Goal: Task Accomplishment & Management: Use online tool/utility

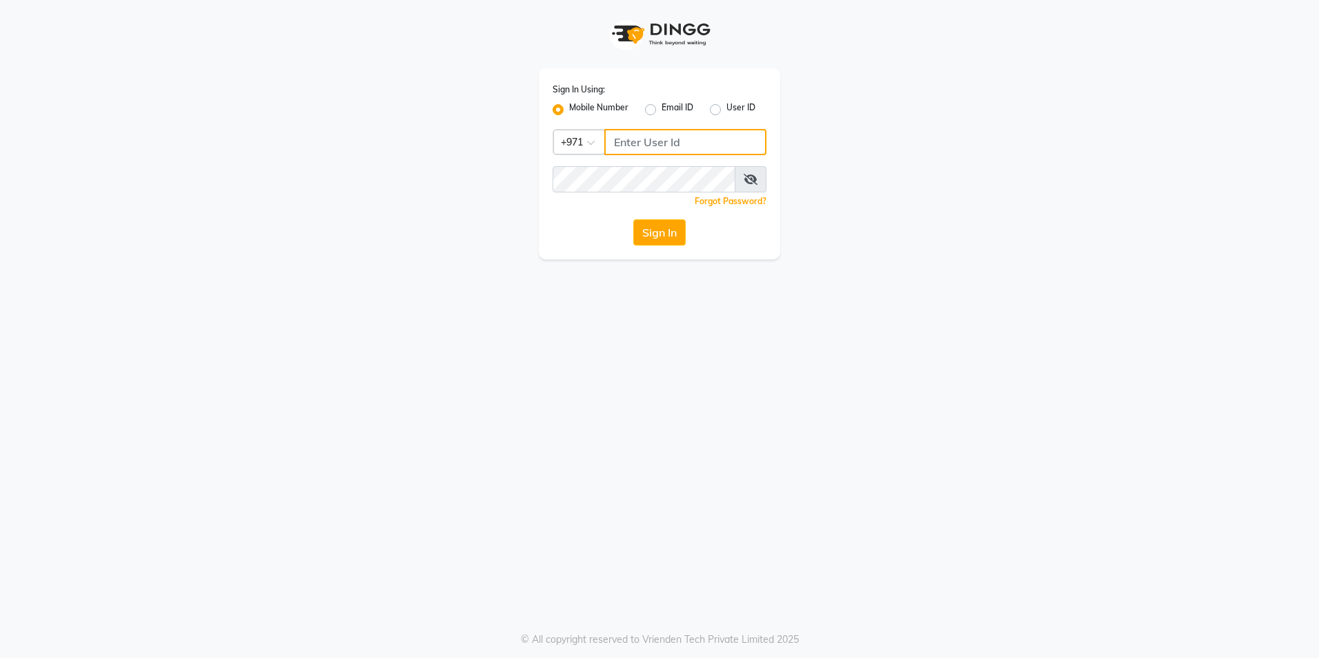
type input "1525668008"
click at [726, 114] on label "User ID" at bounding box center [740, 109] width 29 height 17
click at [726, 110] on input "User ID" at bounding box center [730, 105] width 9 height 9
radio input "true"
radio input "false"
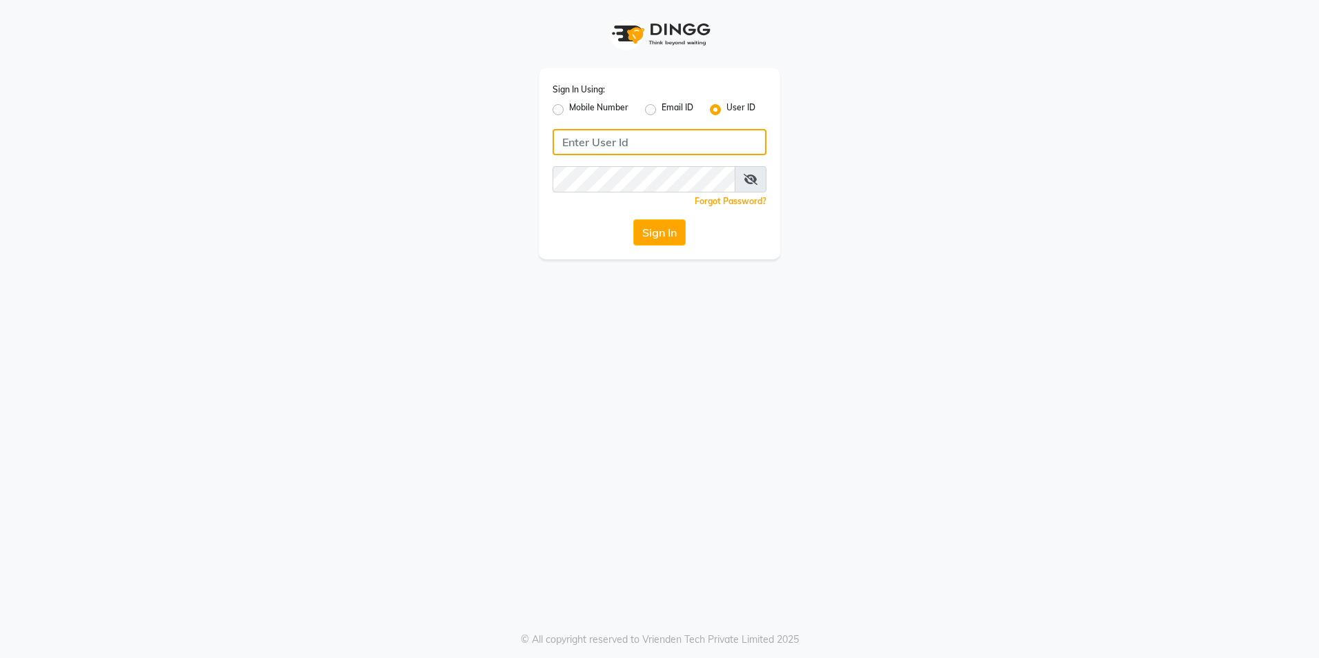
click at [684, 143] on input "Username" at bounding box center [659, 142] width 214 height 26
click at [569, 142] on input "Username" at bounding box center [659, 142] width 214 height 26
click at [570, 142] on input "Username" at bounding box center [659, 142] width 214 height 26
